Goal: Information Seeking & Learning: Learn about a topic

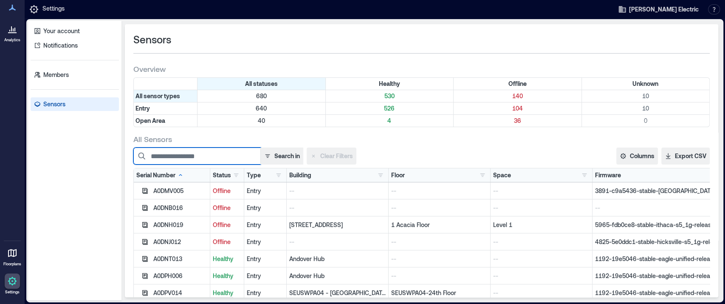
click at [180, 158] on input at bounding box center [196, 155] width 127 height 17
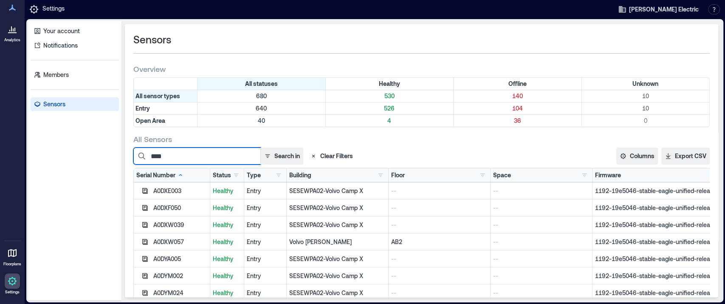
type input "****"
click at [429, 34] on div "Sensors" at bounding box center [421, 40] width 576 height 14
click at [236, 173] on button "button" at bounding box center [236, 175] width 10 height 8
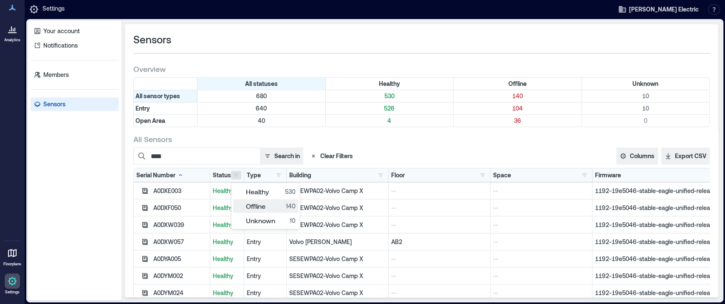
click at [247, 203] on div "Offline 140" at bounding box center [266, 205] width 60 height 8
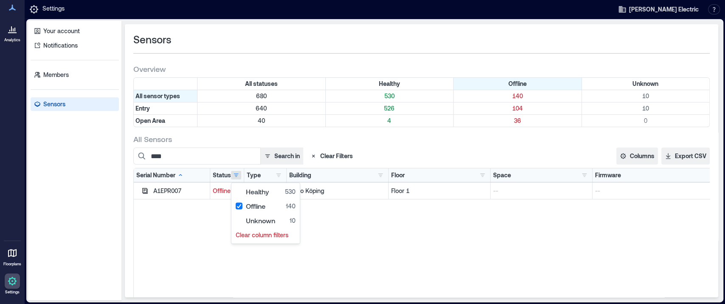
click at [200, 236] on div "A1EPR007 Offline Entry Volvo Köping Floor 1 -- --" at bounding box center [437, 288] width 607 height 212
click at [238, 172] on button "button" at bounding box center [236, 175] width 10 height 8
click at [251, 205] on div "Offline 140" at bounding box center [266, 205] width 60 height 8
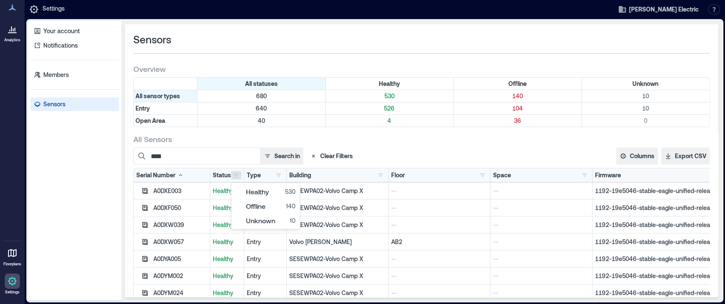
click at [73, 187] on div "Your account Notifications Members Sensors" at bounding box center [74, 160] width 93 height 279
click at [10, 10] on icon at bounding box center [12, 8] width 10 height 10
click at [11, 9] on icon at bounding box center [12, 8] width 10 height 10
click at [12, 28] on icon at bounding box center [12, 29] width 10 height 10
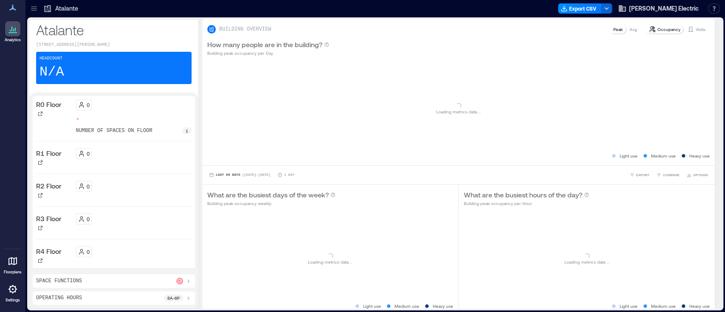
click at [34, 9] on icon at bounding box center [34, 8] width 8 height 8
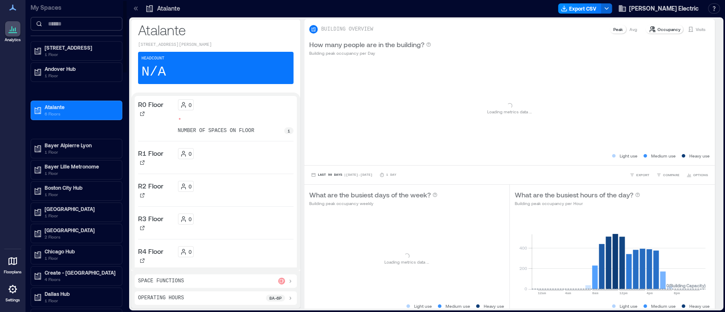
click at [56, 26] on input at bounding box center [77, 24] width 92 height 14
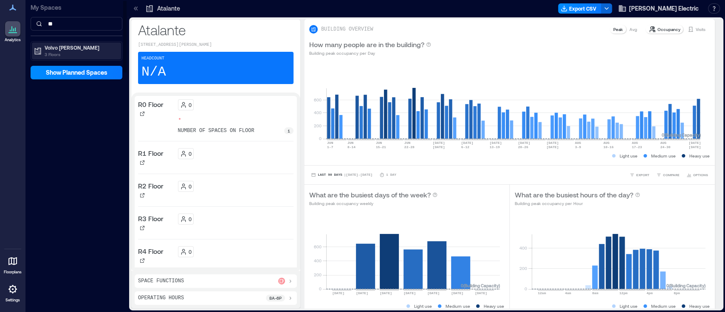
type input "**"
click at [61, 45] on p "Volvo [PERSON_NAME]" at bounding box center [80, 47] width 71 height 7
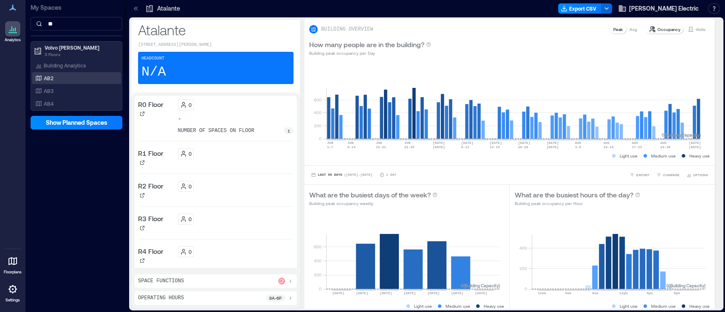
click at [51, 77] on p "AB2" at bounding box center [49, 78] width 10 height 7
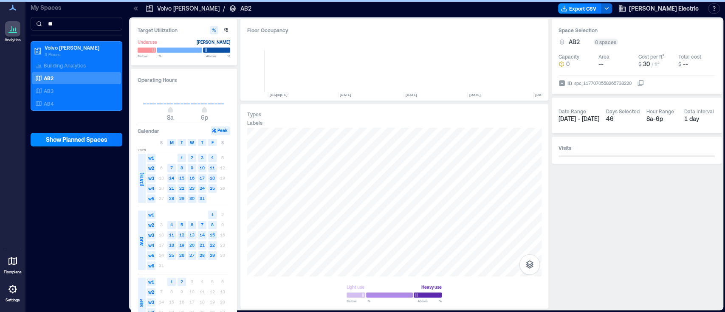
scroll to position [0, 1291]
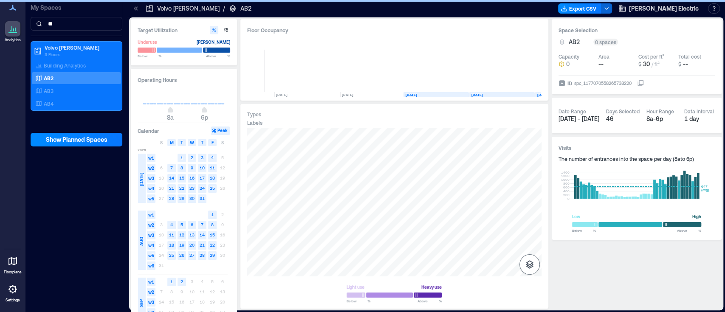
click at [525, 261] on icon "button" at bounding box center [529, 264] width 10 height 10
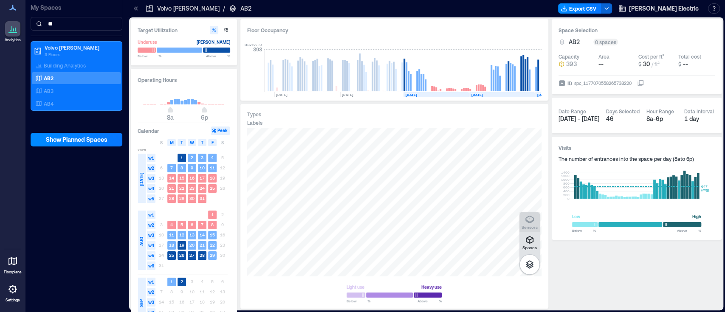
click at [526, 217] on icon "button" at bounding box center [529, 220] width 8 height 8
click at [339, 155] on div "A1ETQ026" at bounding box center [394, 202] width 294 height 149
click at [482, 133] on button "Details" at bounding box center [479, 137] width 24 height 14
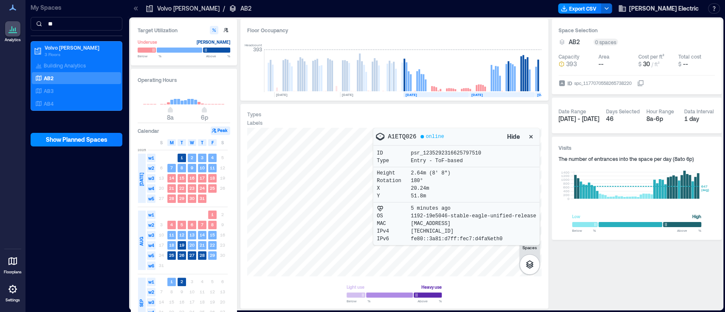
click at [588, 260] on div "Space Selection AB2 0 spaces Capacity 393 Area -- Cost per ft² $ 30 / ft² Total…" at bounding box center [637, 164] width 170 height 290
click at [577, 267] on div "Space Selection AB2 0 spaces Capacity 393 Area -- Cost per ft² $ 30 / ft² Total…" at bounding box center [637, 164] width 170 height 290
click at [577, 270] on div "Space Selection AB2 0 spaces Capacity 393 Area -- Cost per ft² $ 30 / ft² Total…" at bounding box center [637, 164] width 170 height 290
click at [507, 138] on span "Hide" at bounding box center [513, 136] width 13 height 8
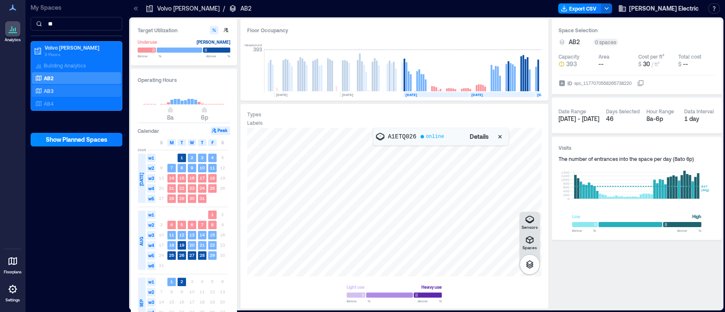
click at [42, 93] on div "AB3" at bounding box center [75, 91] width 82 height 8
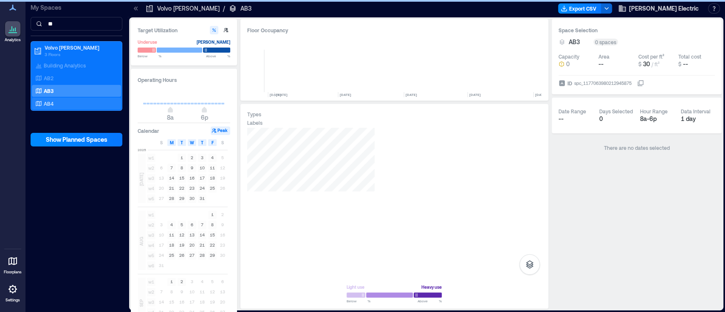
scroll to position [0, 1291]
click at [46, 102] on p "AB4" at bounding box center [49, 103] width 10 height 7
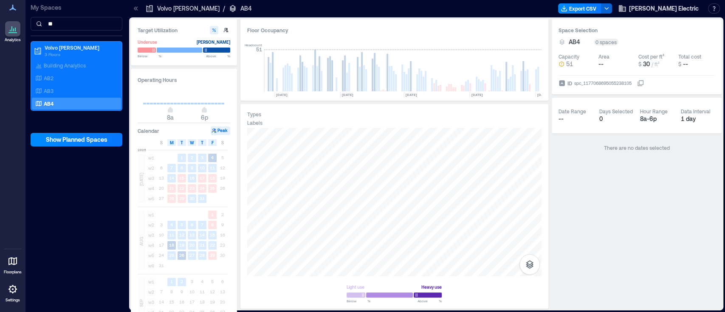
click at [60, 174] on div "My Spaces ** Volvo [PERSON_NAME] 3 Floors Building Analytics AB2 AB3 AB4 Show P…" at bounding box center [76, 156] width 102 height 312
click at [51, 77] on p "AB2" at bounding box center [49, 78] width 10 height 7
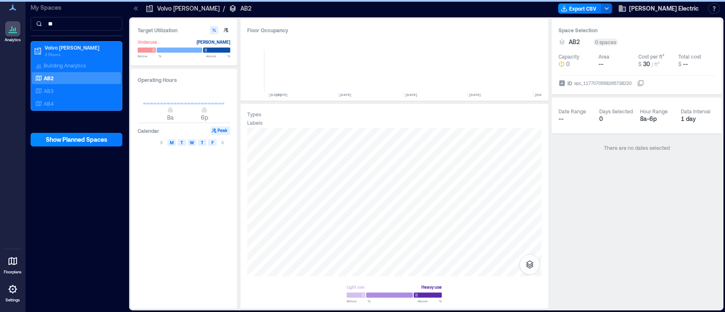
scroll to position [0, 1291]
